Goal: Task Accomplishment & Management: Use online tool/utility

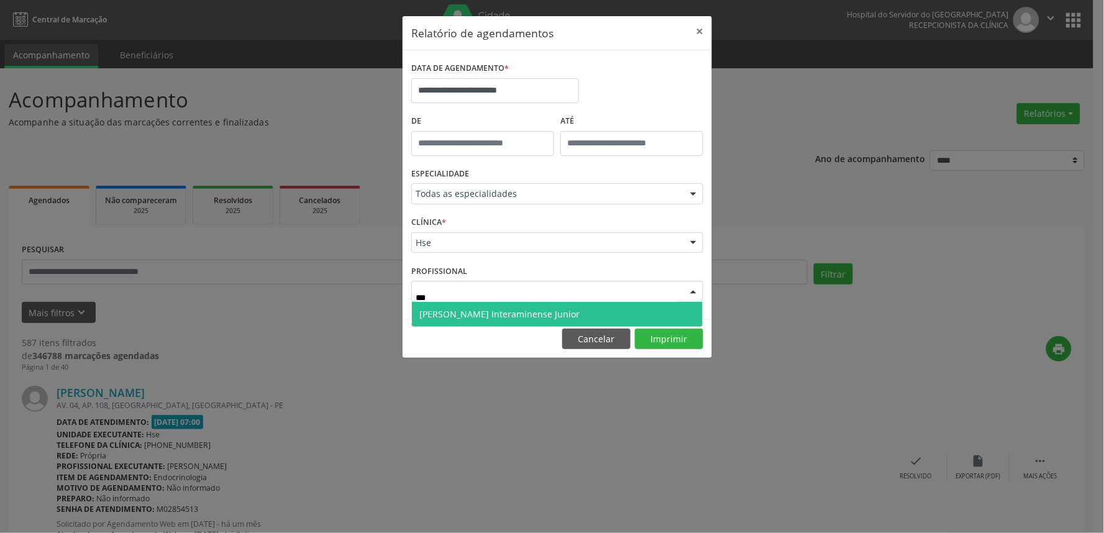
click at [610, 306] on span "[PERSON_NAME] Interaminense Junior" at bounding box center [557, 314] width 291 height 25
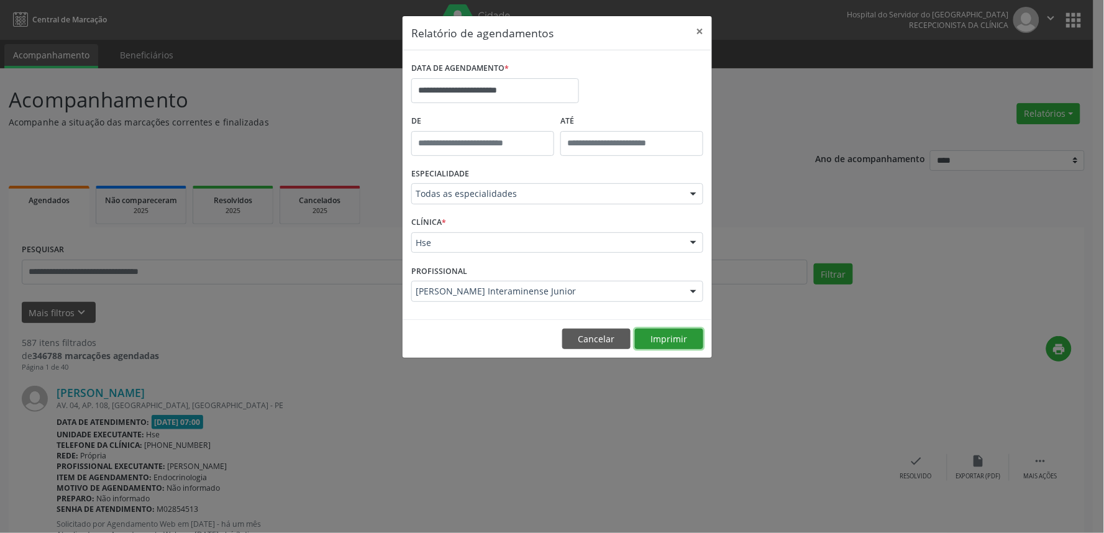
click at [679, 334] on button "Imprimir" at bounding box center [669, 339] width 68 height 21
click at [585, 309] on div "PROFISSIONAL [PERSON_NAME] Interaminense Junior Todos os profissionais [PERSON_…" at bounding box center [557, 285] width 298 height 48
click at [584, 279] on div "PROFISSIONAL [PERSON_NAME] Interaminense Junior Todos os profissionais [PERSON_…" at bounding box center [557, 285] width 298 height 48
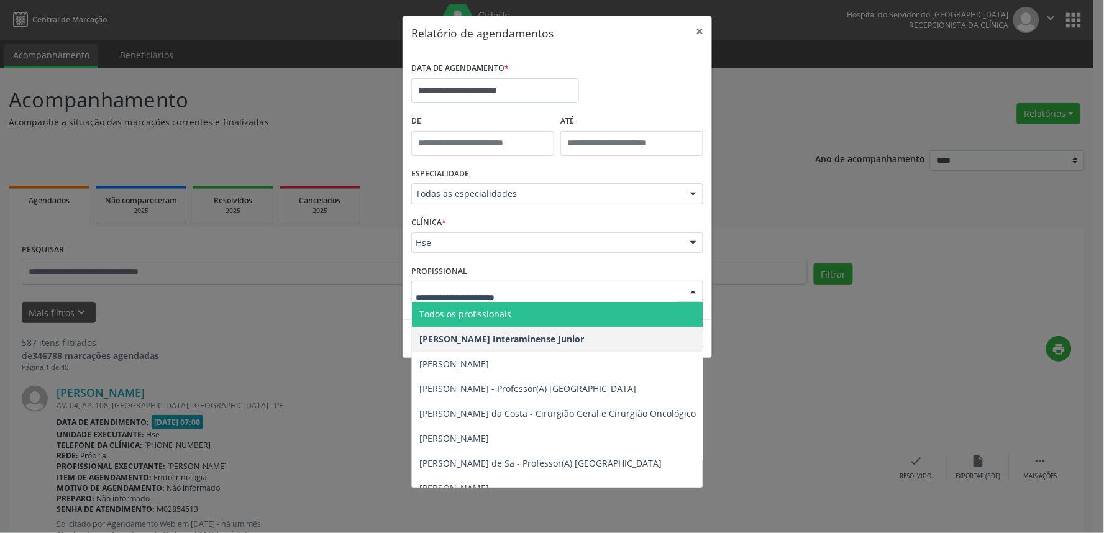
click at [583, 294] on input "text" at bounding box center [546, 297] width 262 height 25
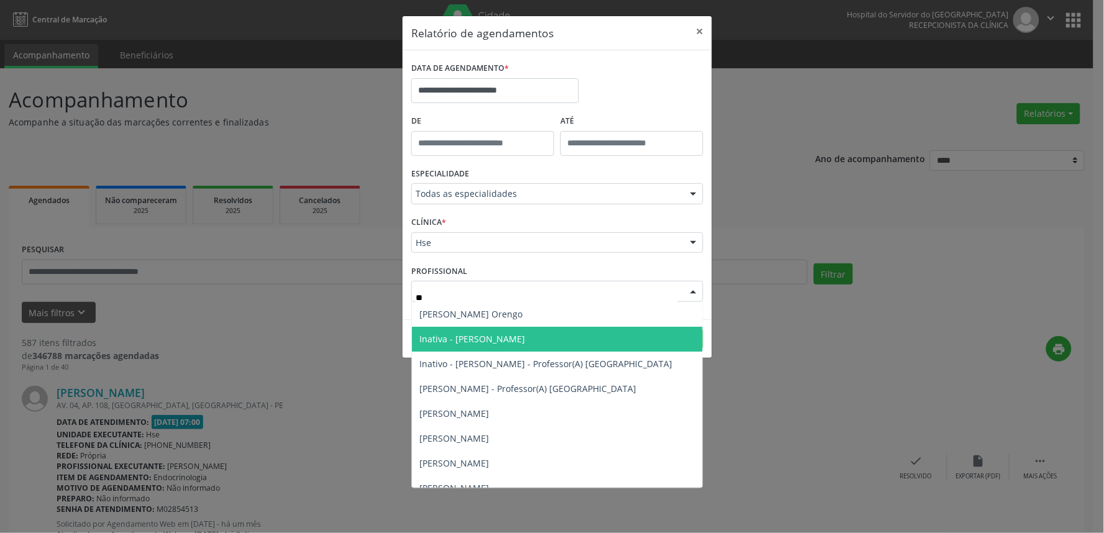
type input "*"
type input "***"
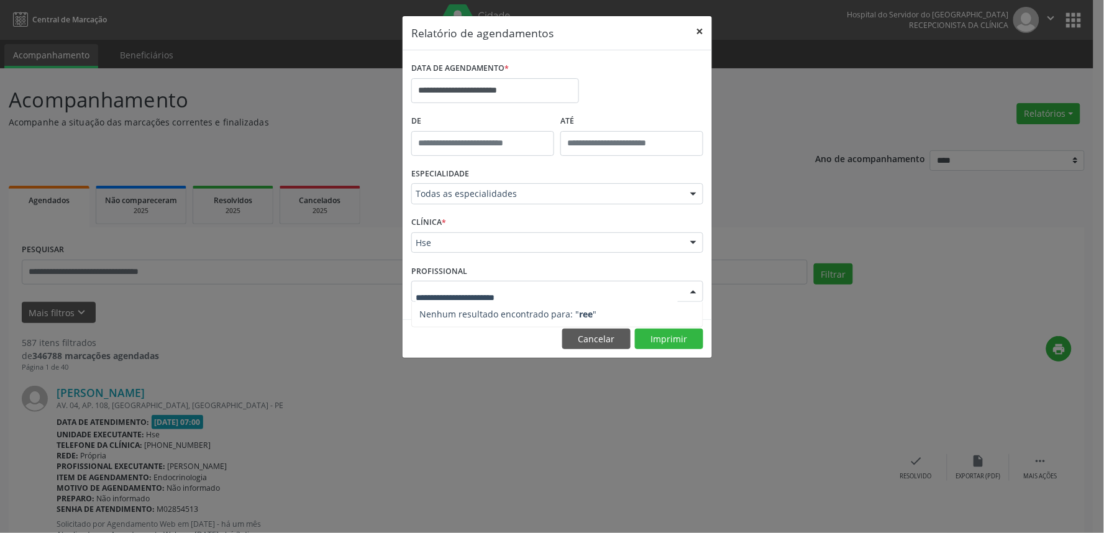
click at [699, 22] on button "×" at bounding box center [699, 31] width 25 height 30
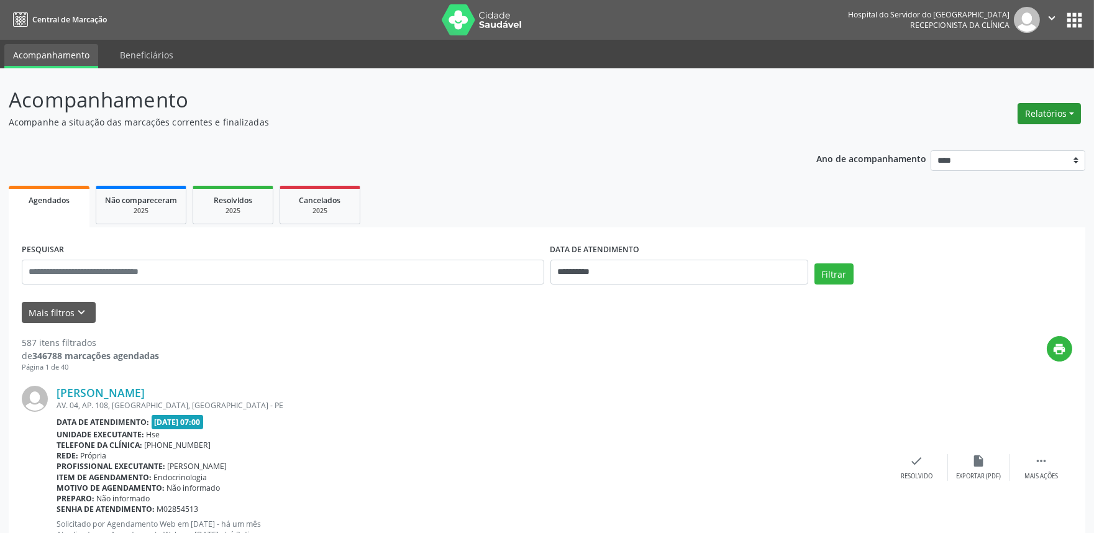
drag, startPoint x: 1038, startPoint y: 111, endPoint x: 1031, endPoint y: 119, distance: 10.6
click at [1038, 110] on button "Relatórios" at bounding box center [1048, 113] width 63 height 21
click at [1023, 128] on ul "Agendamentos Procedimentos realizados" at bounding box center [1013, 148] width 135 height 45
click at [1020, 133] on link "Agendamentos" at bounding box center [1014, 139] width 134 height 17
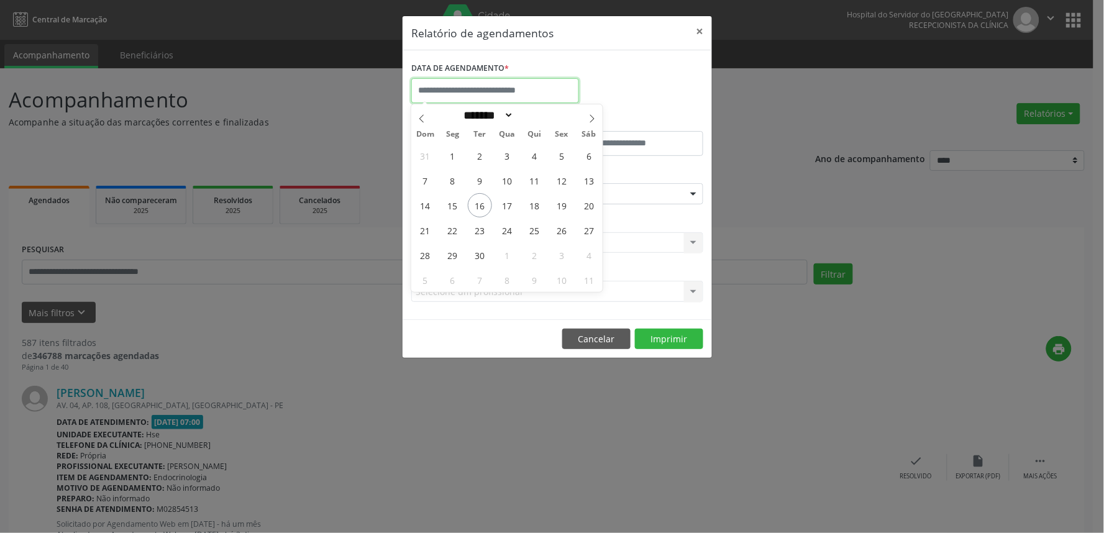
click at [486, 89] on input "text" at bounding box center [495, 90] width 168 height 25
click at [452, 206] on span "15" at bounding box center [452, 205] width 24 height 24
type input "**********"
click at [555, 209] on span "19" at bounding box center [562, 205] width 24 height 24
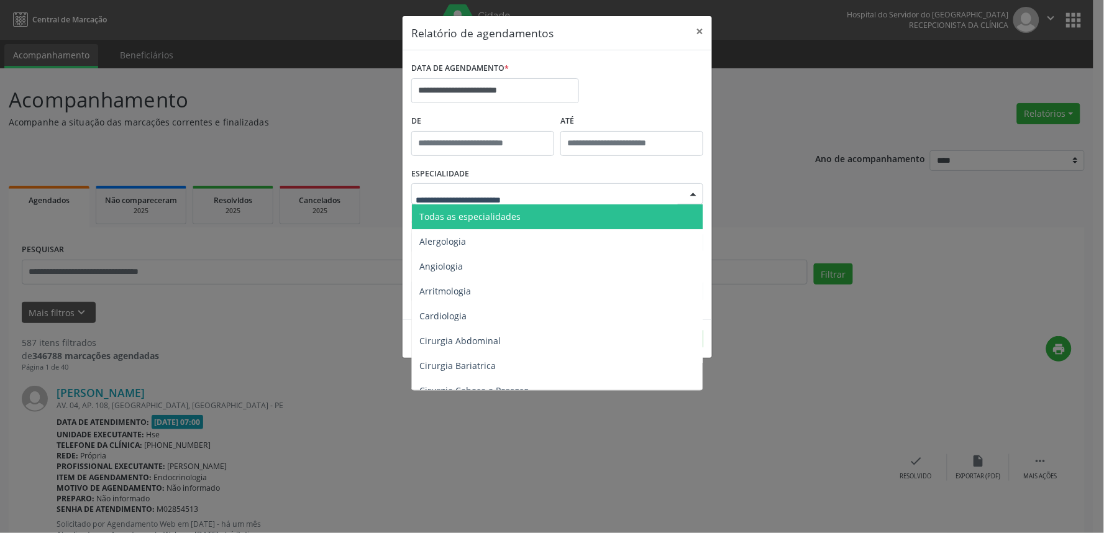
click at [544, 193] on div at bounding box center [557, 193] width 292 height 21
click at [512, 220] on span "Todas as especialidades" at bounding box center [469, 217] width 101 height 12
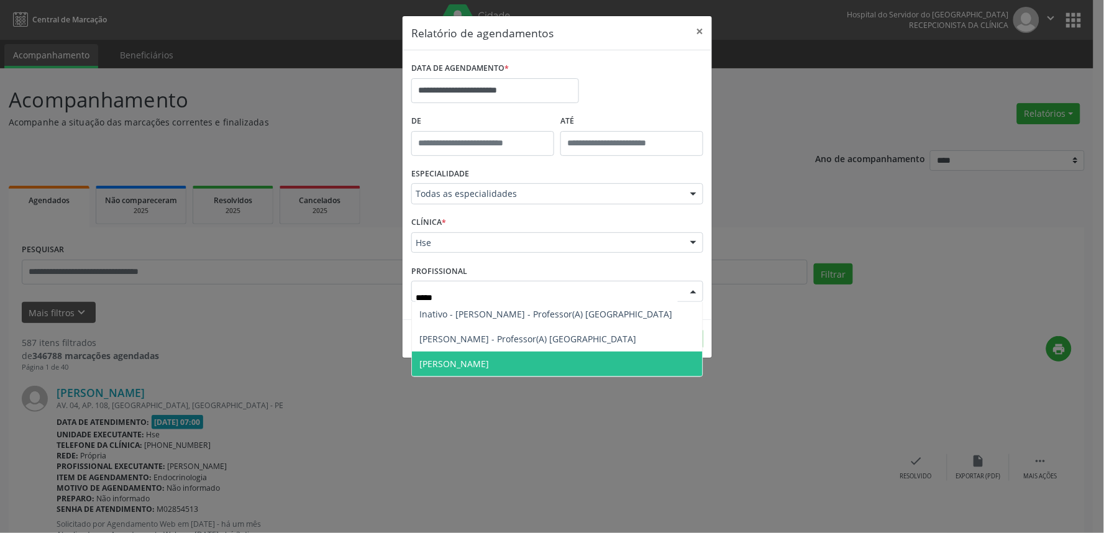
drag, startPoint x: 479, startPoint y: 363, endPoint x: 512, endPoint y: 359, distance: 33.7
click at [479, 363] on span "[PERSON_NAME]" at bounding box center [454, 364] width 70 height 12
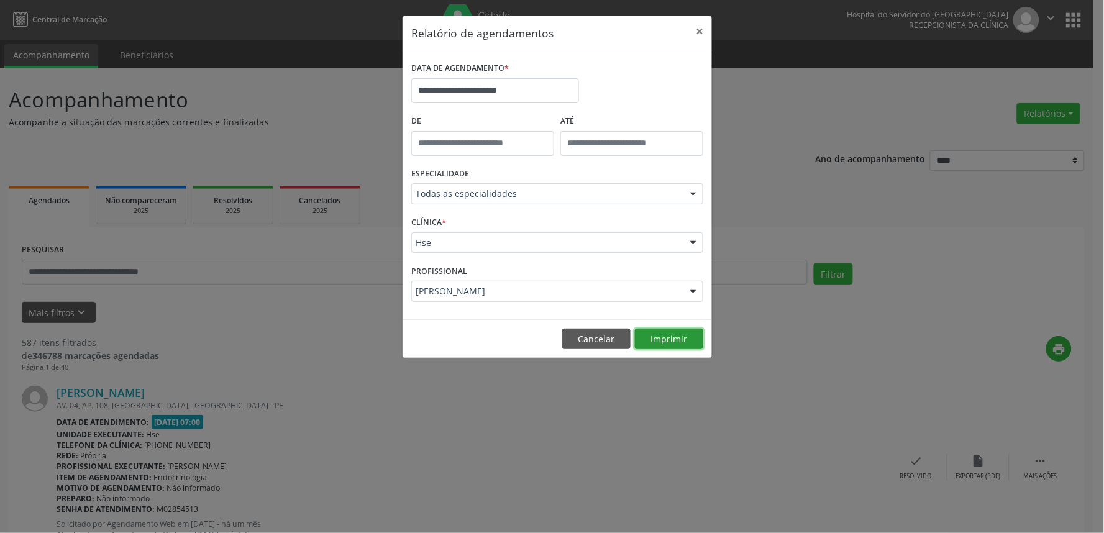
click at [677, 343] on button "Imprimir" at bounding box center [669, 339] width 68 height 21
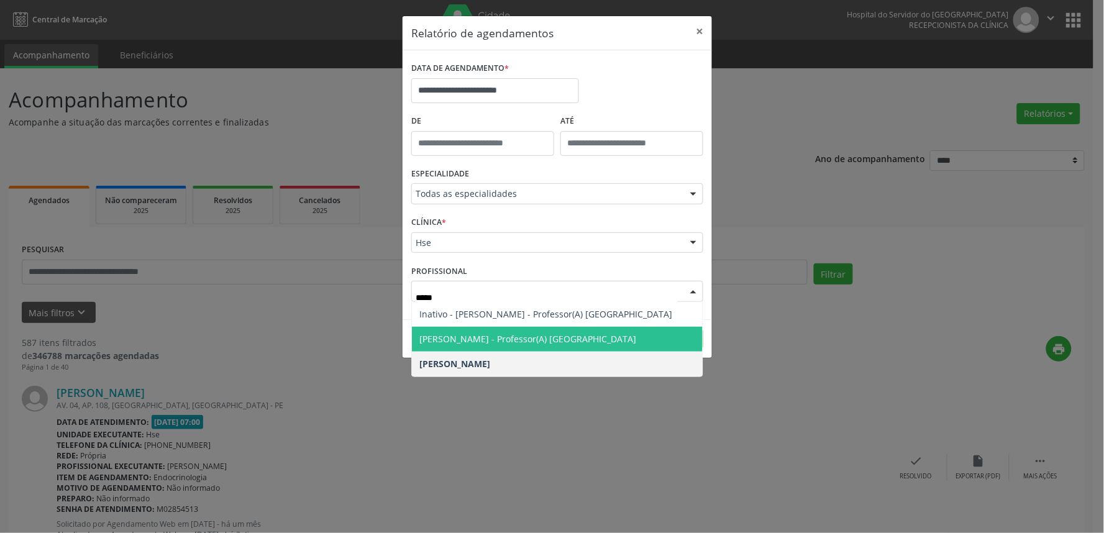
click at [566, 330] on span "[PERSON_NAME] - Professor(A) [GEOGRAPHIC_DATA]" at bounding box center [557, 339] width 291 height 25
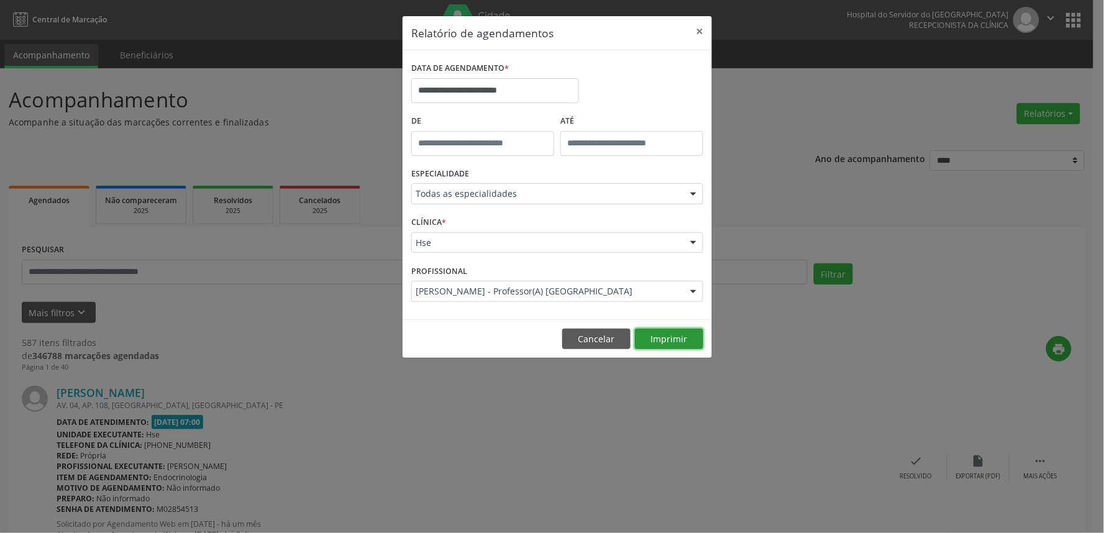
click at [656, 343] on button "Imprimir" at bounding box center [669, 339] width 68 height 21
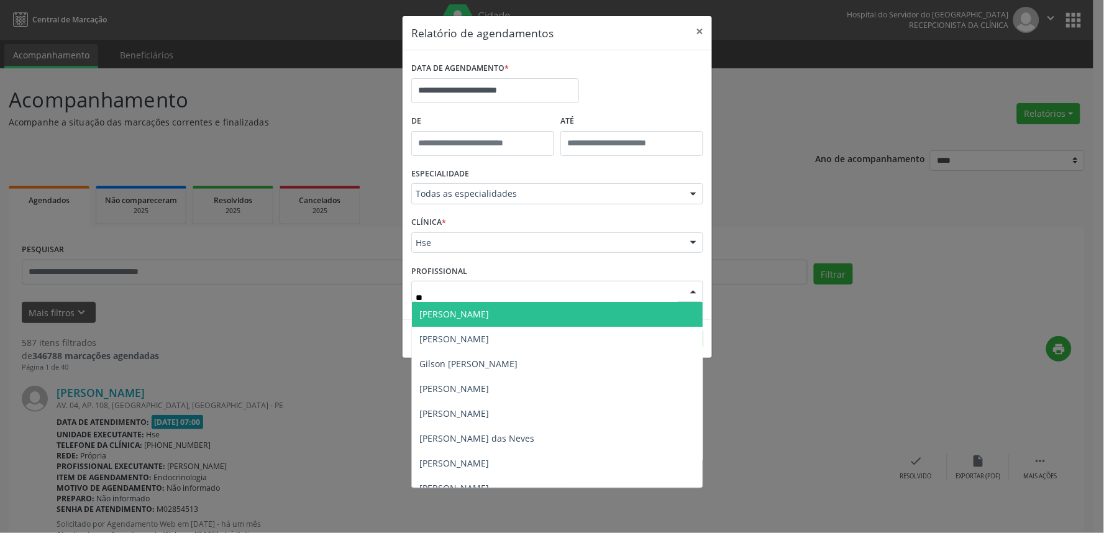
type input "*"
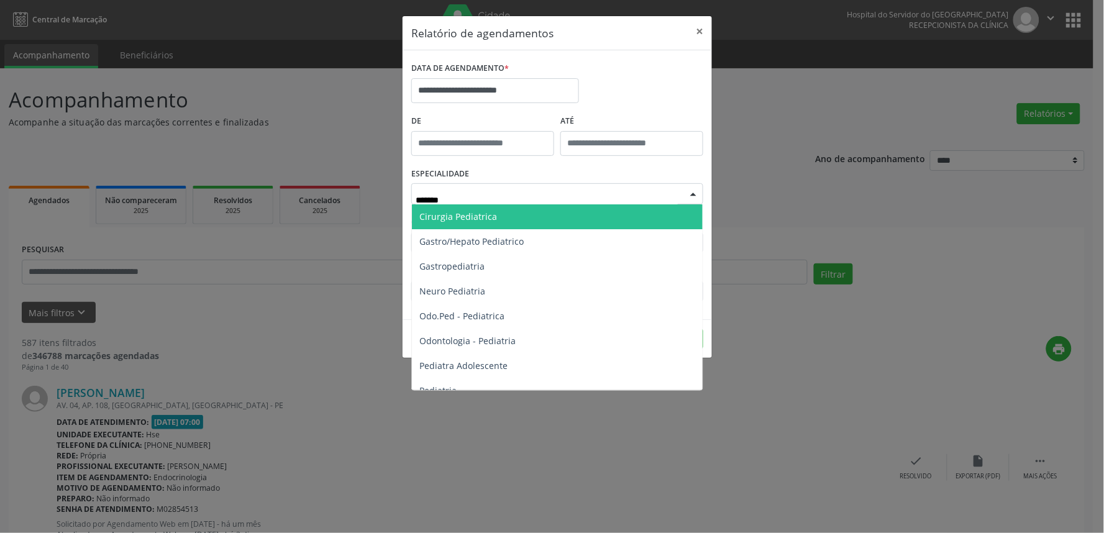
type input "******"
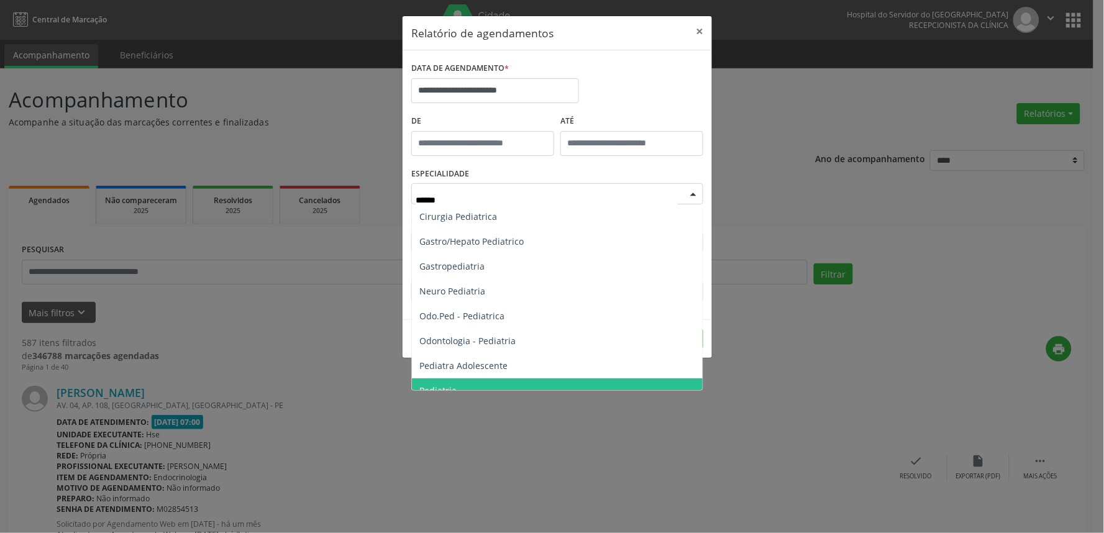
click at [437, 381] on span "Pediatria" at bounding box center [557, 390] width 291 height 25
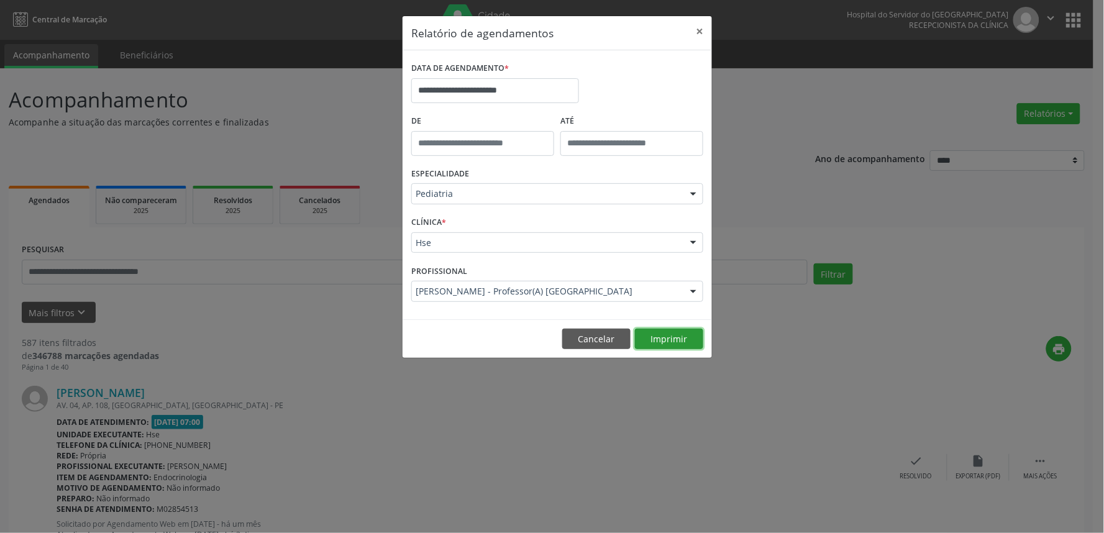
click at [659, 343] on button "Imprimir" at bounding box center [669, 339] width 68 height 21
click at [462, 81] on input "**********" at bounding box center [495, 90] width 168 height 25
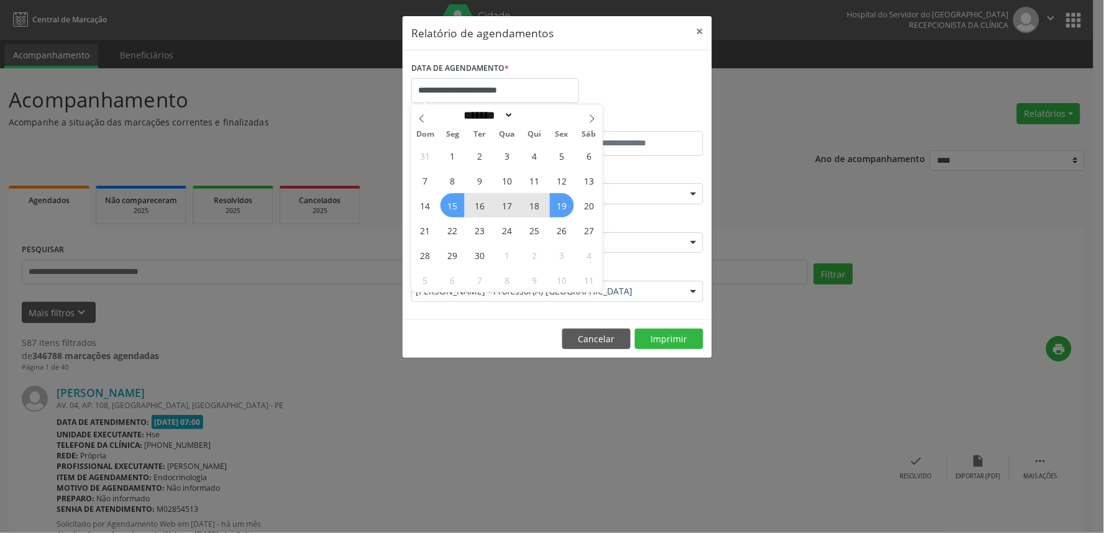
click at [637, 60] on div "**********" at bounding box center [557, 85] width 298 height 53
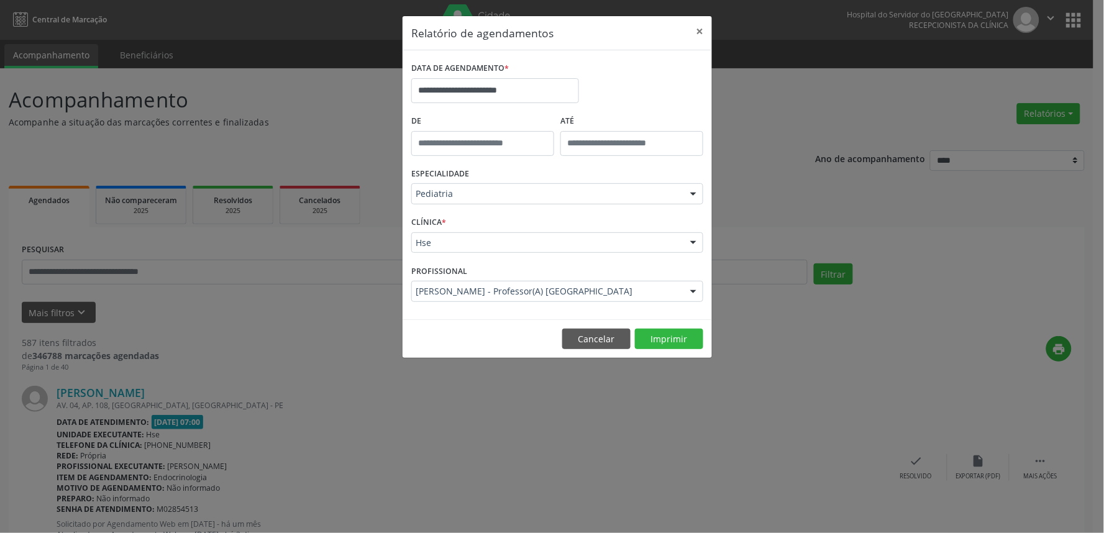
click at [537, 284] on div "[PERSON_NAME] - Professor(A) [GEOGRAPHIC_DATA]" at bounding box center [557, 291] width 292 height 21
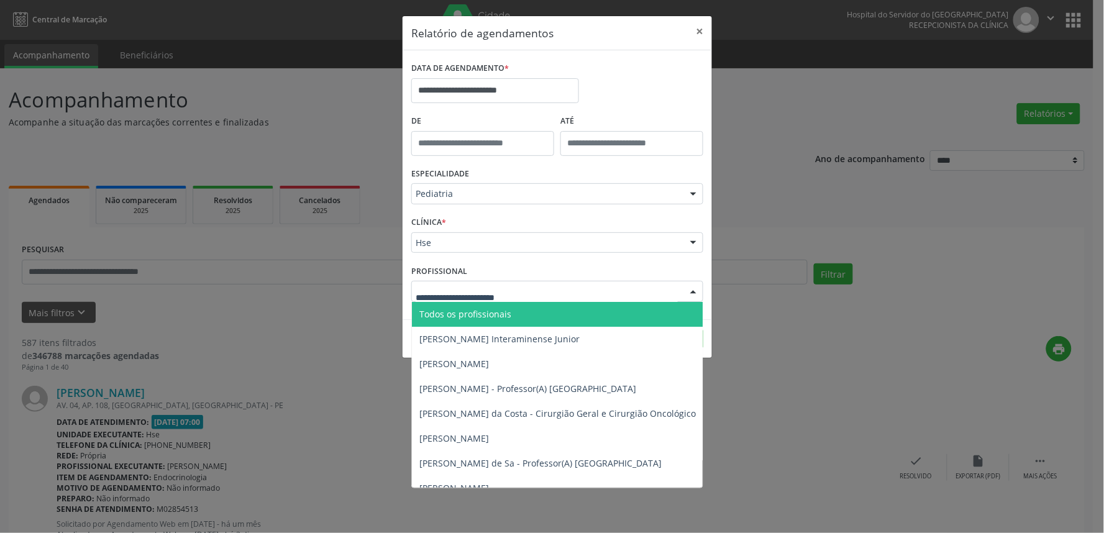
click at [524, 319] on span "Todos os profissionais" at bounding box center [621, 314] width 418 height 25
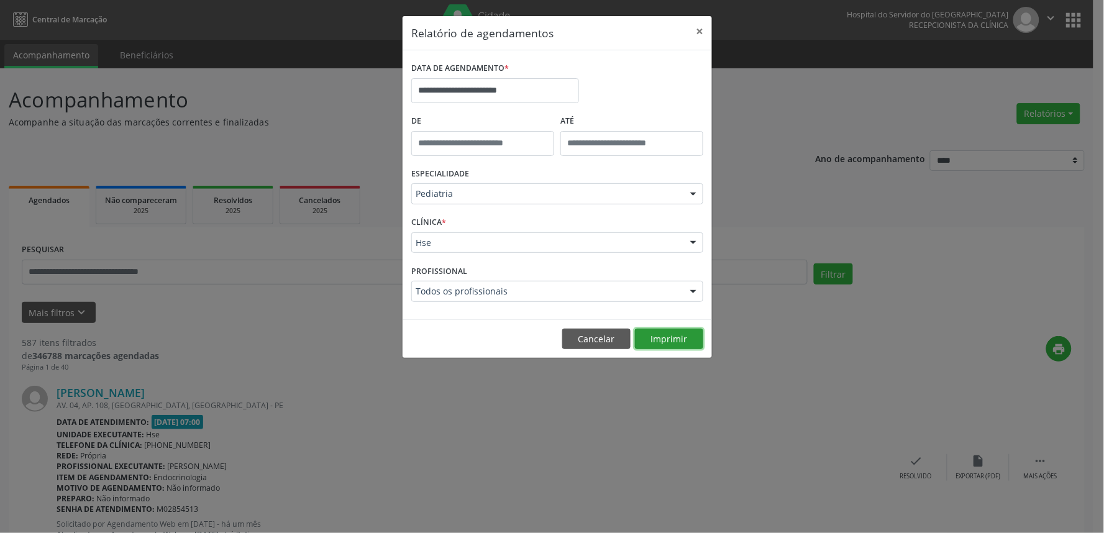
click at [675, 342] on button "Imprimir" at bounding box center [669, 339] width 68 height 21
drag, startPoint x: 579, startPoint y: 333, endPoint x: 564, endPoint y: 333, distance: 15.5
click at [580, 333] on button "Cancelar" at bounding box center [596, 339] width 68 height 21
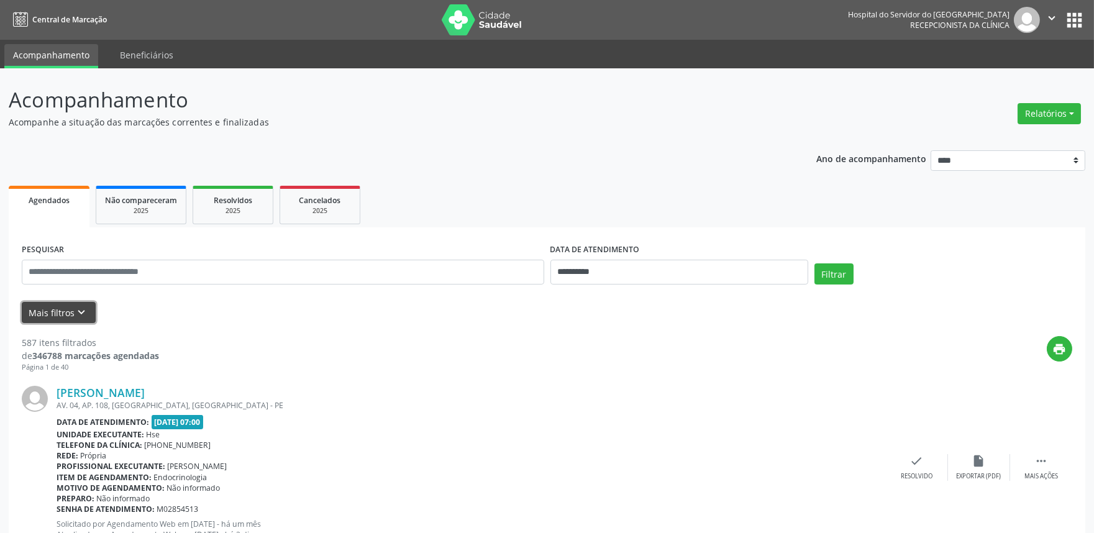
click at [55, 306] on button "Mais filtros keyboard_arrow_down" at bounding box center [59, 313] width 74 height 22
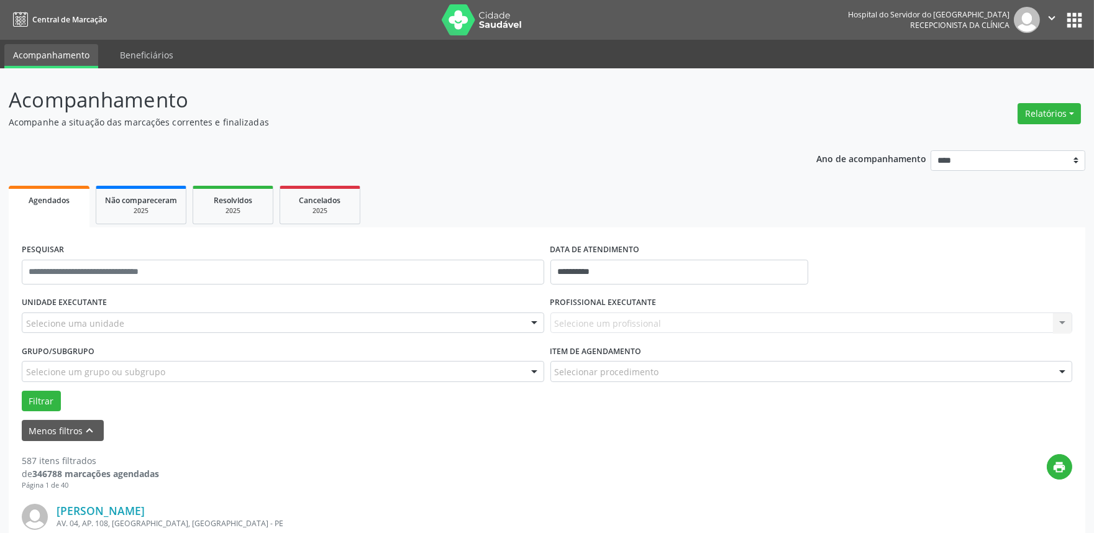
click at [107, 311] on div "UNIDADE EXECUTANTE Selecione uma unidade Todos as unidades Hse Nenhum resultado…" at bounding box center [283, 317] width 529 height 48
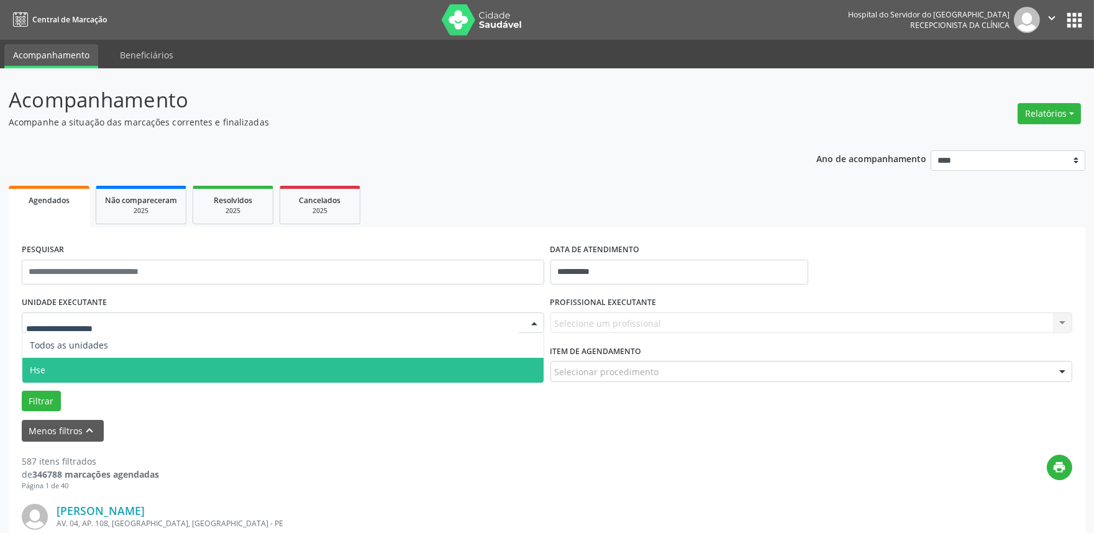
click at [116, 370] on span "Hse" at bounding box center [282, 370] width 521 height 25
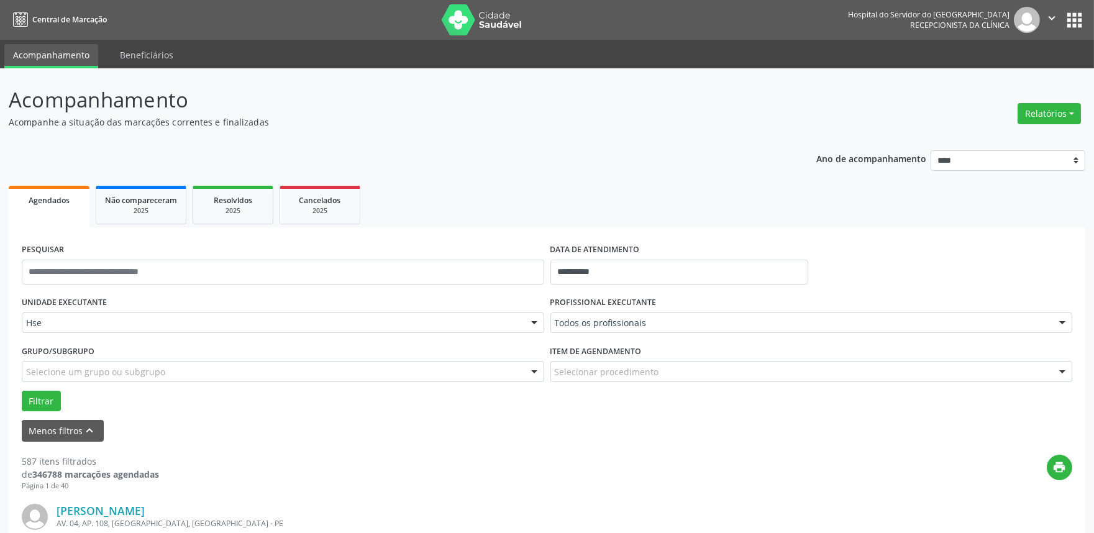
click at [612, 333] on div "Todos os profissionais Todos os profissionais [PERSON_NAME] Interaminense Junio…" at bounding box center [811, 322] width 522 height 21
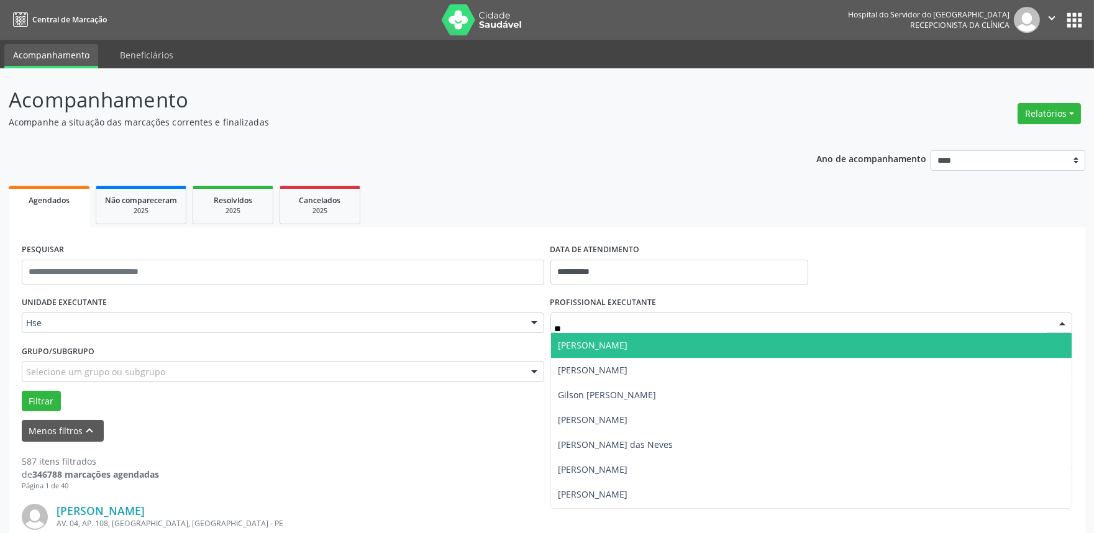
type input "*"
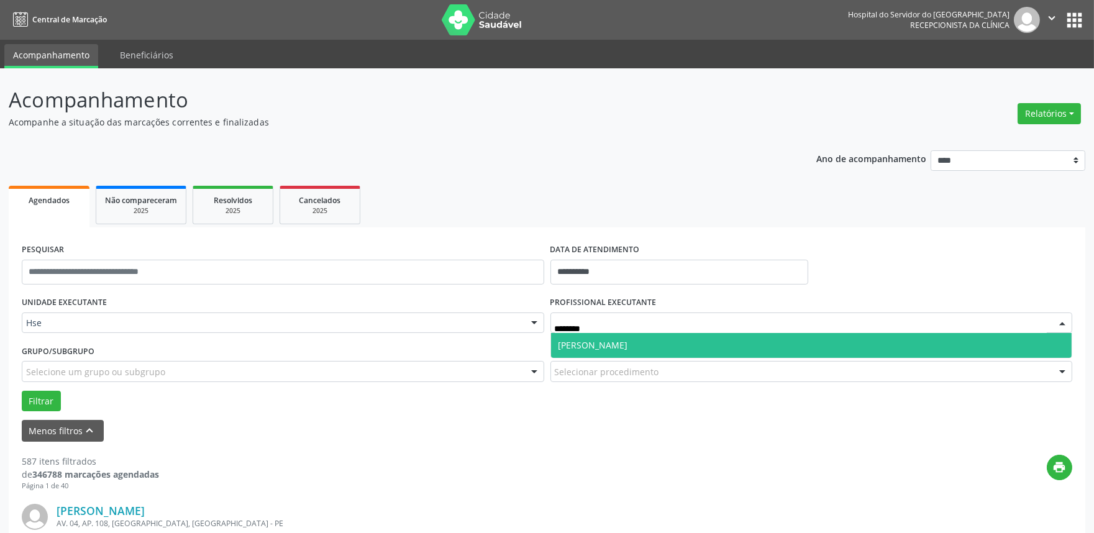
drag, startPoint x: 556, startPoint y: 327, endPoint x: 474, endPoint y: 314, distance: 83.6
click at [476, 317] on div "UNIDADE EXECUTANTE Hse Todos as unidades Hse Nenhum resultado encontrado para: …" at bounding box center [547, 352] width 1056 height 118
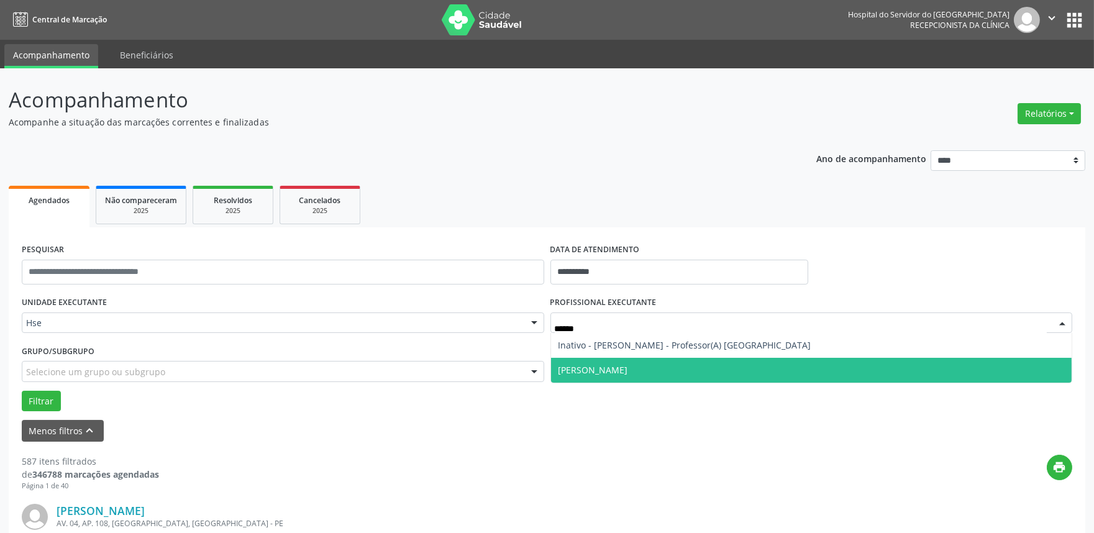
click at [600, 368] on span "[PERSON_NAME]" at bounding box center [593, 370] width 70 height 12
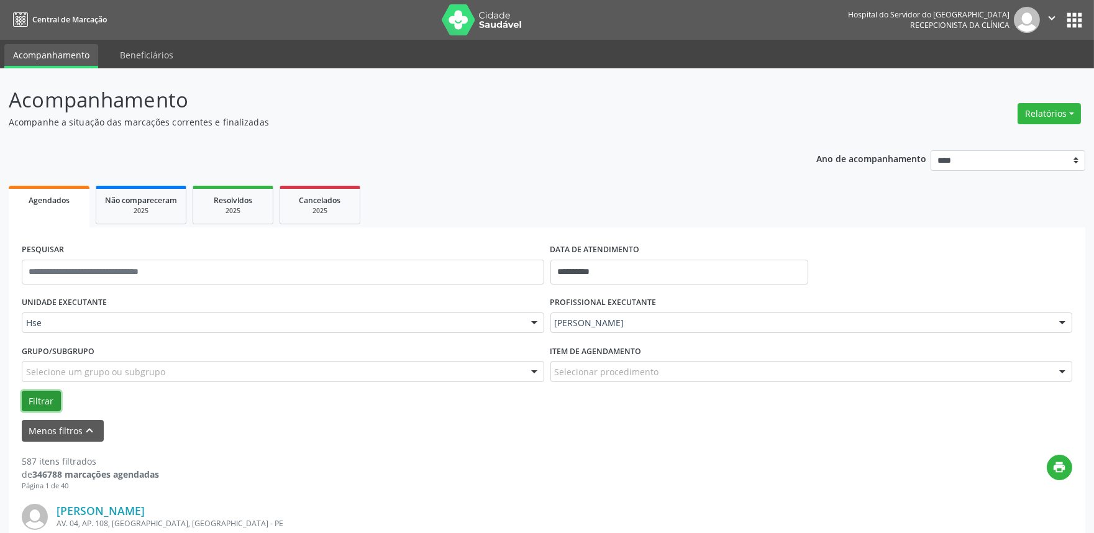
click at [40, 394] on button "Filtrar" at bounding box center [41, 401] width 39 height 21
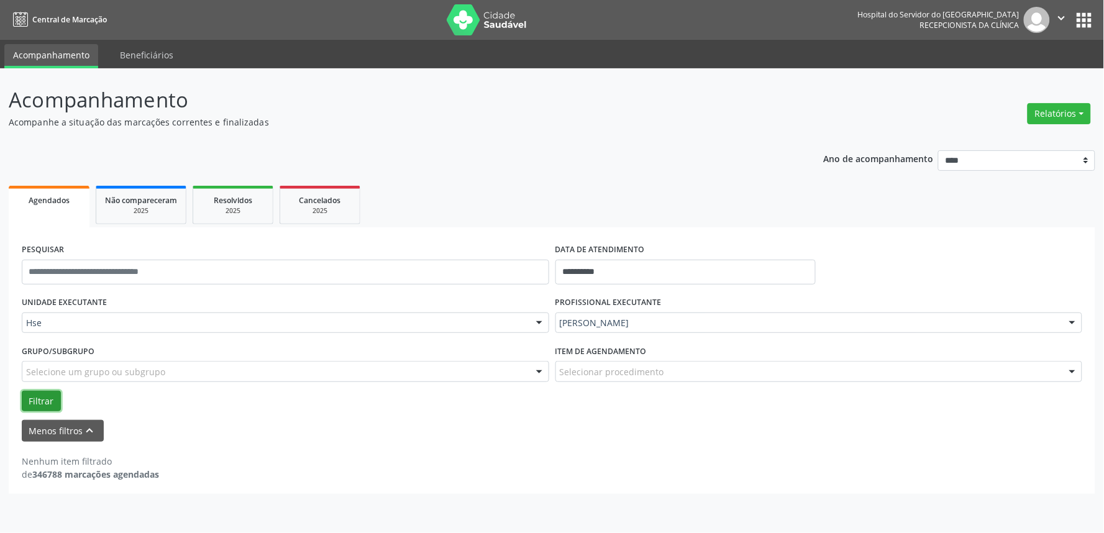
click at [54, 396] on button "Filtrar" at bounding box center [41, 401] width 39 height 21
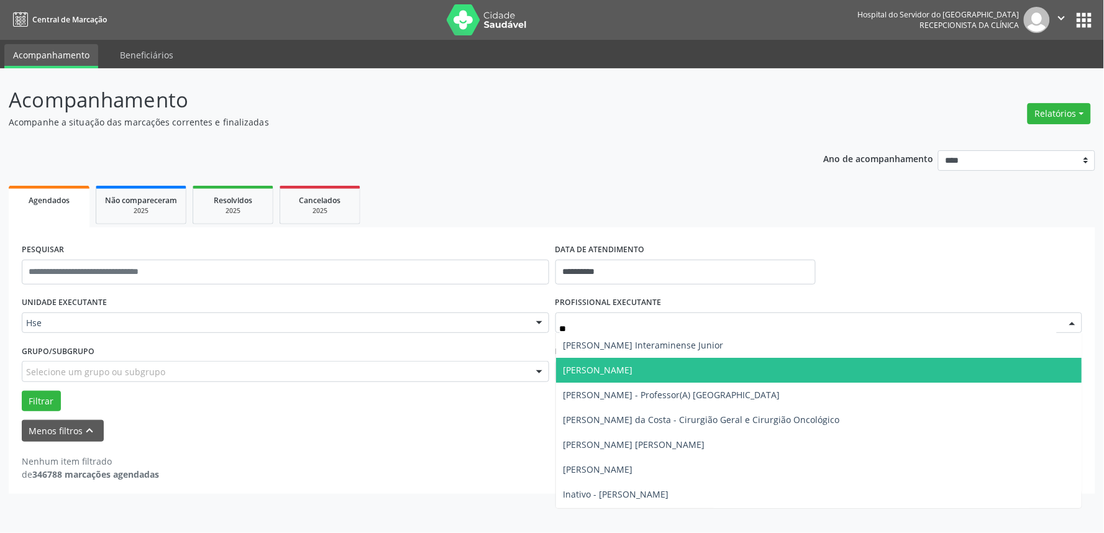
type input "***"
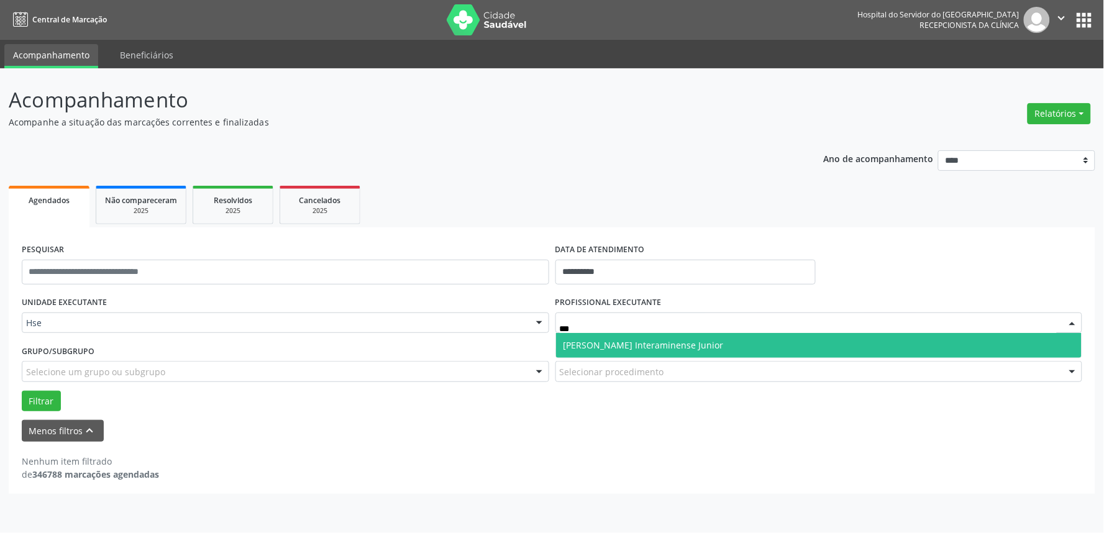
click at [579, 348] on span "[PERSON_NAME] Interaminense Junior" at bounding box center [643, 345] width 160 height 12
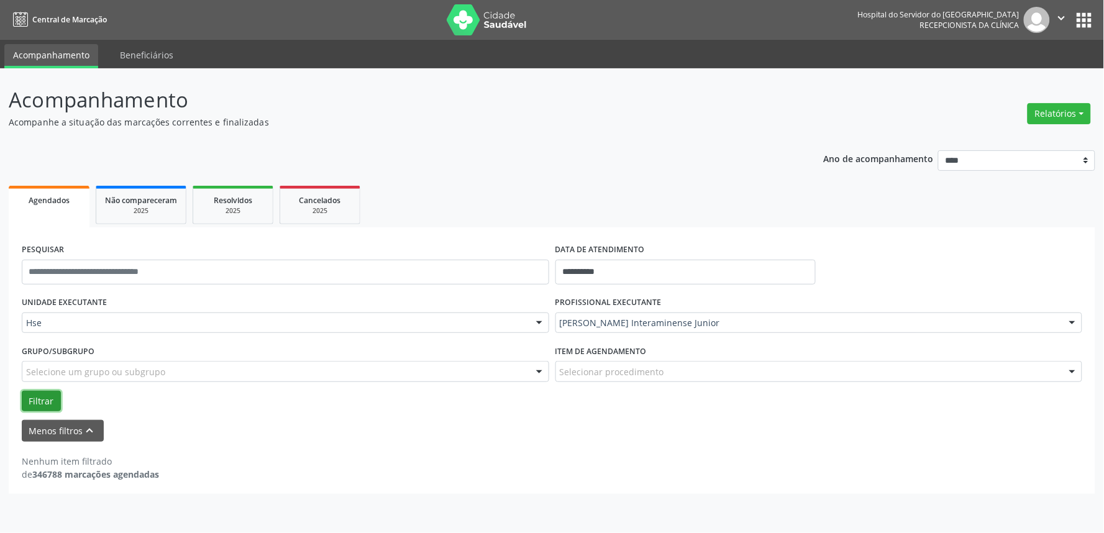
click at [31, 395] on button "Filtrar" at bounding box center [41, 401] width 39 height 21
click at [1064, 114] on button "Relatórios" at bounding box center [1058, 113] width 63 height 21
click at [1019, 133] on link "Agendamentos" at bounding box center [1024, 139] width 134 height 17
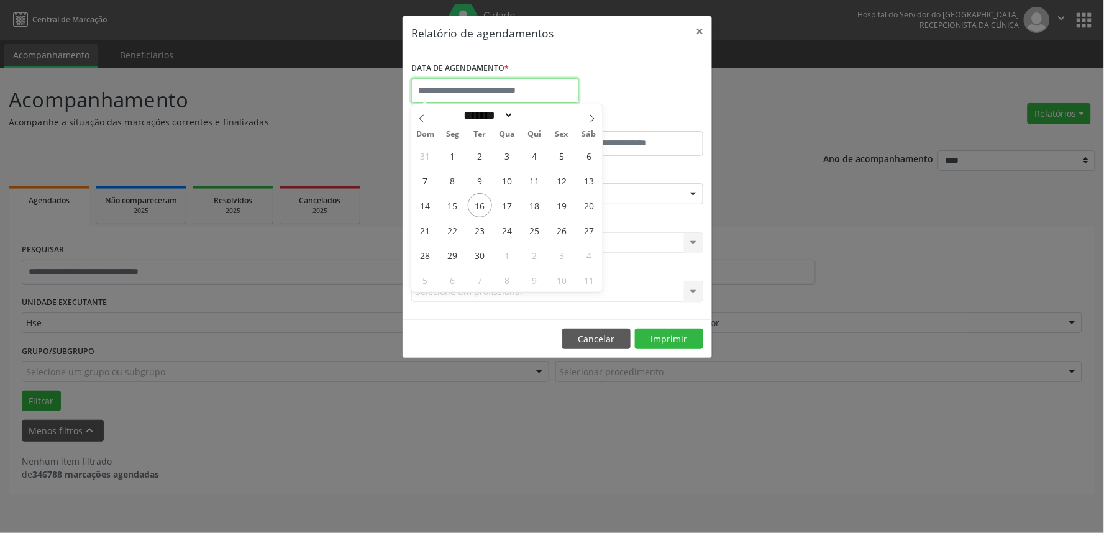
click at [491, 89] on input "text" at bounding box center [495, 90] width 168 height 25
click at [479, 208] on span "16" at bounding box center [480, 205] width 24 height 24
type input "**********"
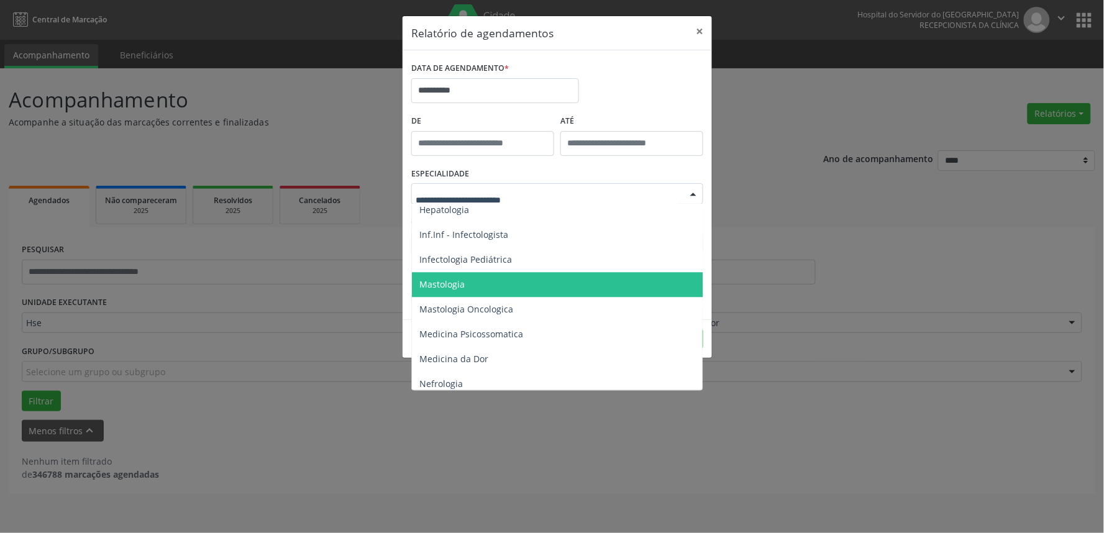
scroll to position [966, 0]
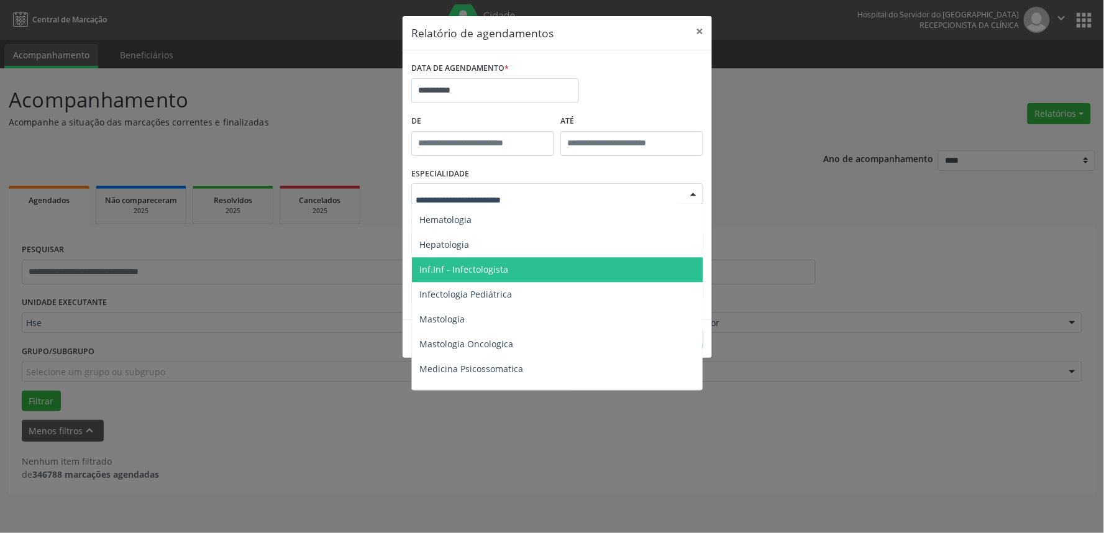
click at [943, 214] on div "**********" at bounding box center [552, 266] width 1104 height 533
